Goal: Information Seeking & Learning: Learn about a topic

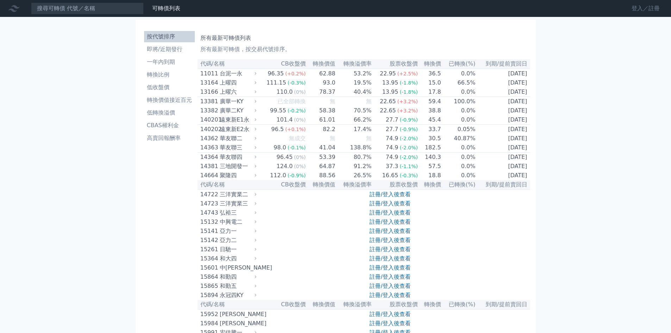
click at [628, 11] on link "登入／註冊" at bounding box center [645, 8] width 39 height 11
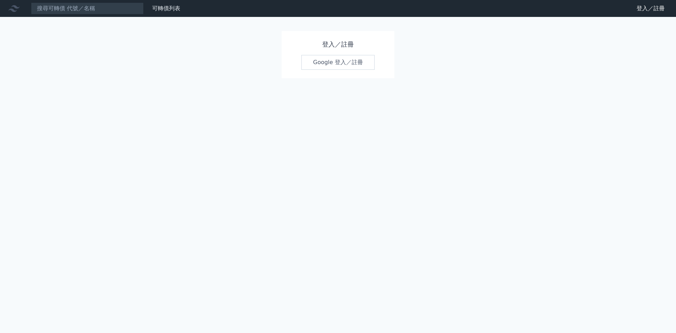
click at [358, 66] on link "Google 登入／註冊" at bounding box center [337, 62] width 73 height 15
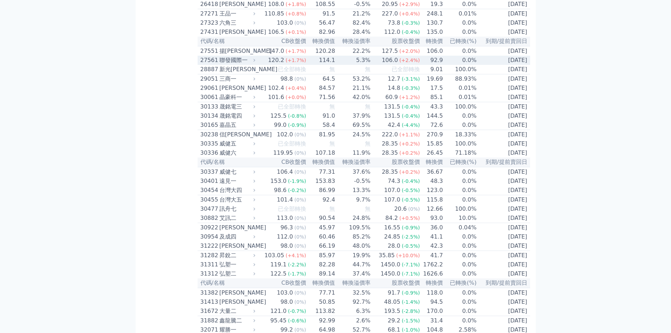
scroll to position [881, 0]
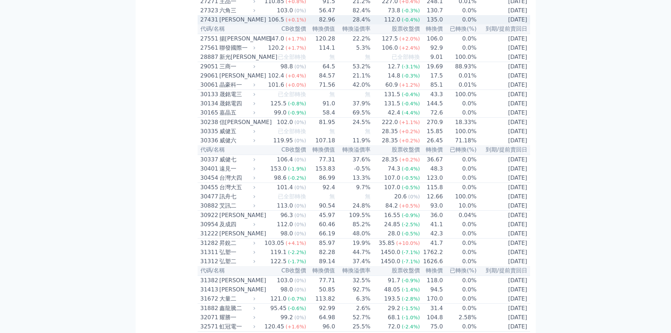
click at [257, 24] on div "[GEOGRAPHIC_DATA][PERSON_NAME]" at bounding box center [228, 19] width 56 height 8
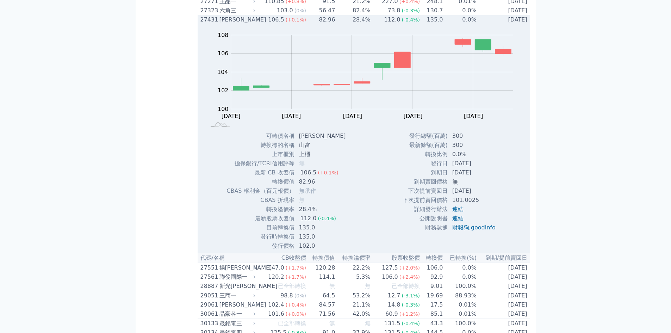
click at [256, 22] on icon at bounding box center [254, 19] width 5 height 5
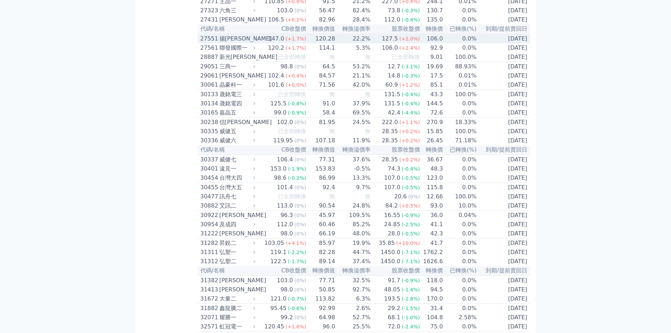
click at [256, 41] on icon at bounding box center [254, 38] width 5 height 5
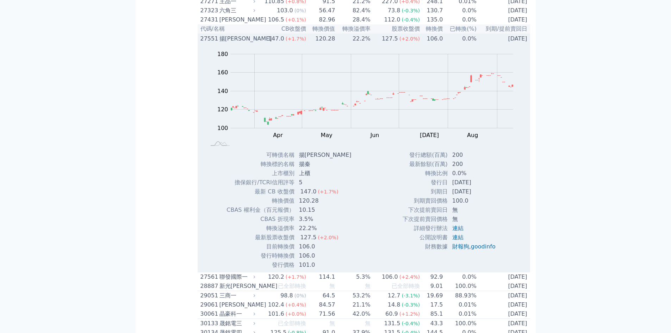
click at [256, 41] on icon at bounding box center [254, 38] width 5 height 5
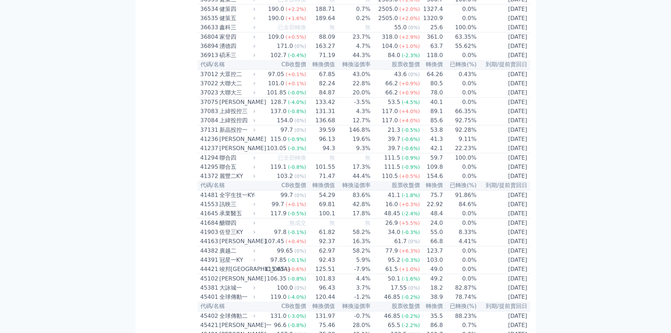
scroll to position [1867, 0]
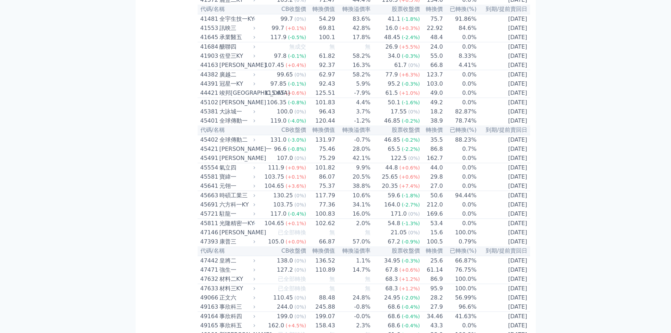
click at [97, 226] on div "可轉債列表 財務數據 可轉債列表 財務數據 登出 登出 按代號排序 即將/近期發行 一年內到期 轉換比例 低收盤價 轉換價值接近百元 低轉換溢價" at bounding box center [335, 185] width 671 height 4104
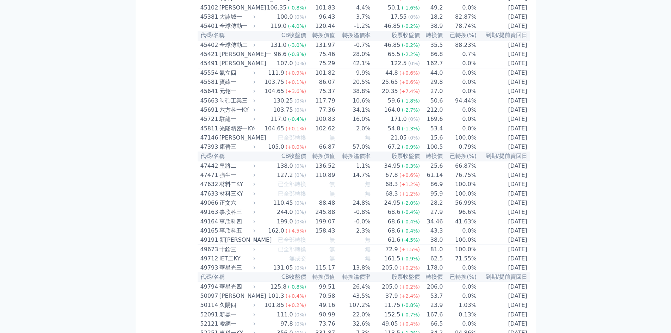
scroll to position [1972, 0]
